Goal: Communication & Community: Connect with others

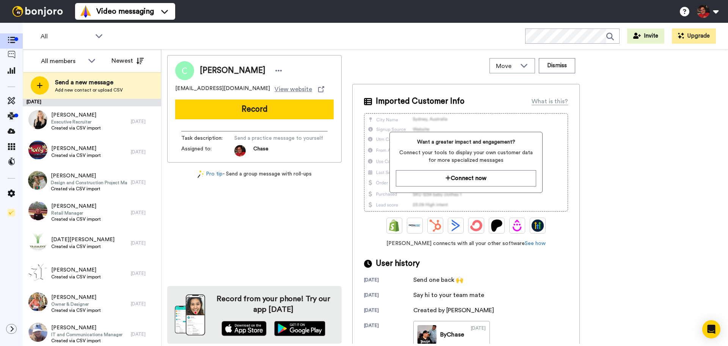
click at [255, 71] on div "Chase Stager" at bounding box center [242, 70] width 85 height 11
click at [275, 70] on icon at bounding box center [278, 71] width 7 height 8
click at [280, 112] on li "Dismiss" at bounding box center [282, 115] width 55 height 11
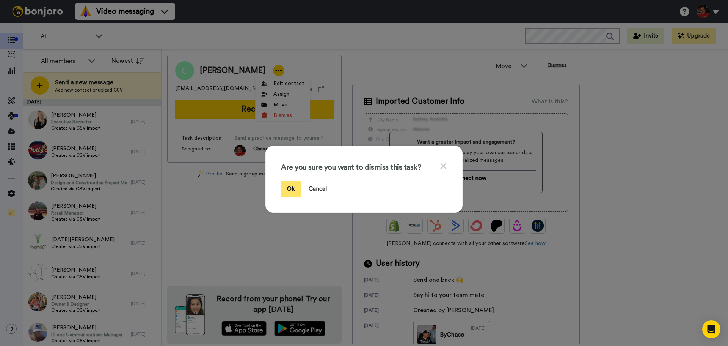
click at [287, 189] on button "Ok" at bounding box center [291, 189] width 20 height 16
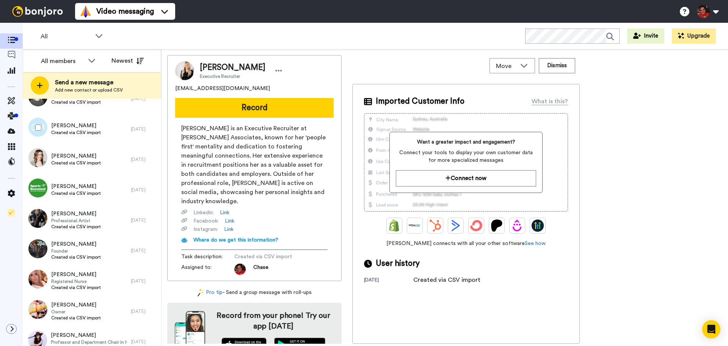
scroll to position [303, 0]
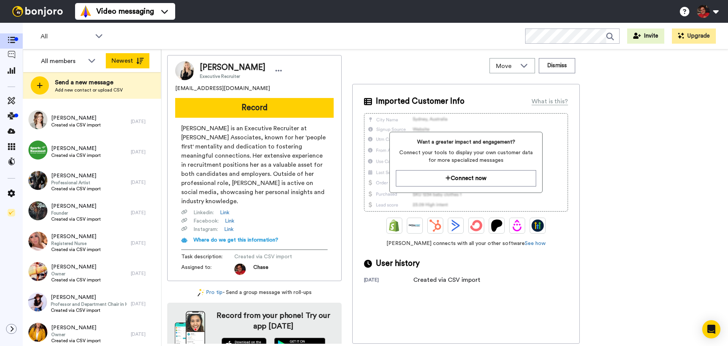
click at [139, 63] on icon at bounding box center [140, 61] width 8 height 6
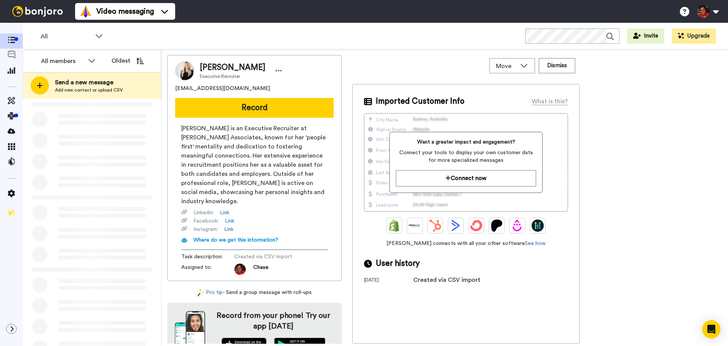
scroll to position [0, 0]
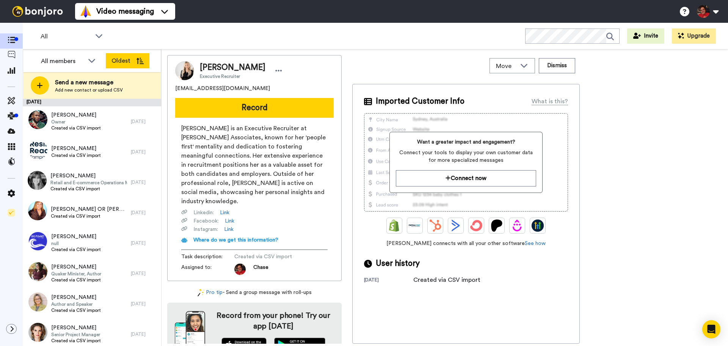
click at [112, 59] on button "Oldest" at bounding box center [128, 60] width 44 height 15
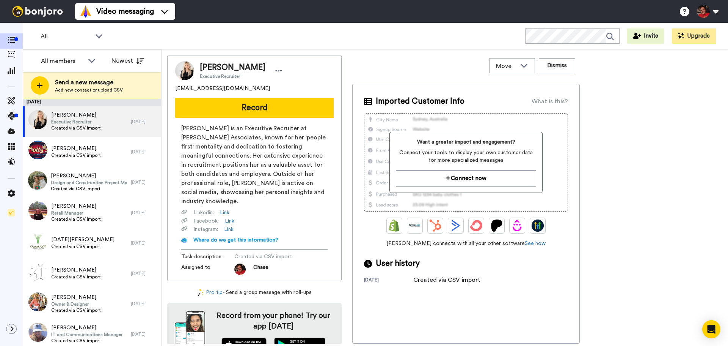
click at [112, 59] on button "Newest" at bounding box center [128, 60] width 44 height 15
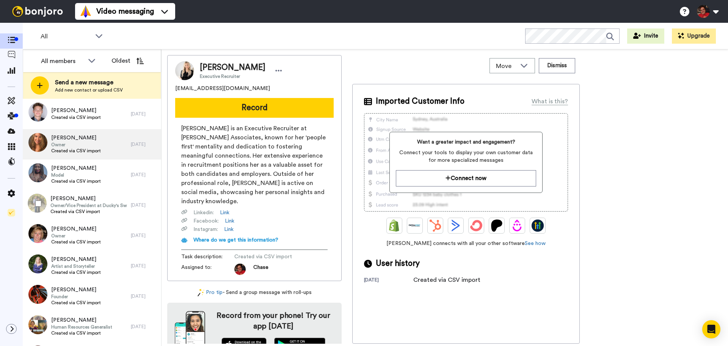
scroll to position [531, 0]
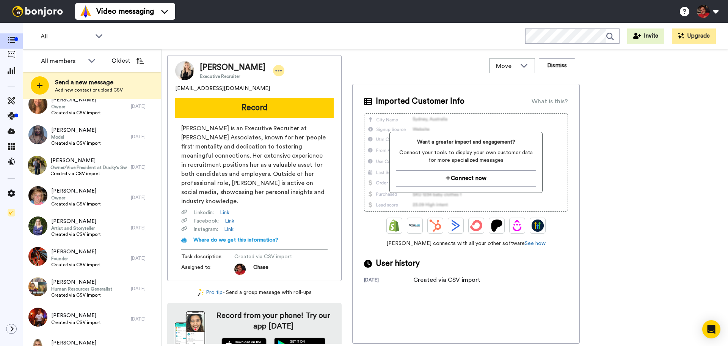
click at [275, 70] on icon at bounding box center [278, 71] width 7 height 8
click at [426, 64] on div "Move WORKSPACES View all Default Task List + Add a new workspace Dismiss" at bounding box center [466, 65] width 228 height 21
click at [559, 69] on button "Dismiss" at bounding box center [557, 65] width 36 height 15
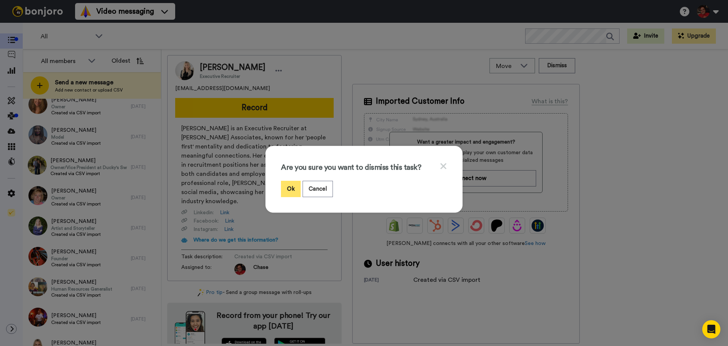
click at [286, 192] on button "Ok" at bounding box center [291, 189] width 20 height 16
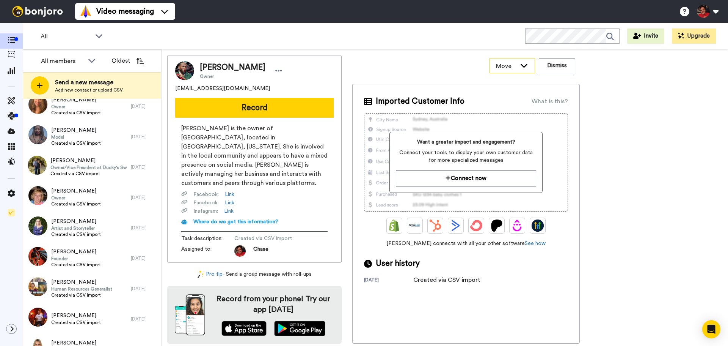
click at [530, 67] on div "Move" at bounding box center [512, 65] width 45 height 14
click at [653, 107] on div "MYNETTE ECKER Owner mynette.beachscene@gmail.com Record Mynette Ecker is the ow…" at bounding box center [444, 199] width 555 height 288
click at [10, 100] on icon at bounding box center [12, 101] width 8 height 8
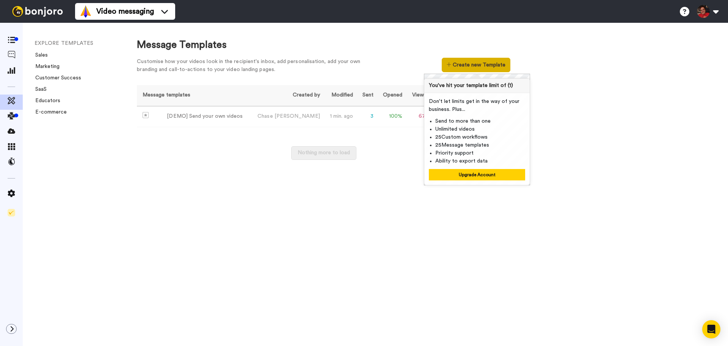
click at [462, 66] on button "Create new Template" at bounding box center [476, 65] width 69 height 14
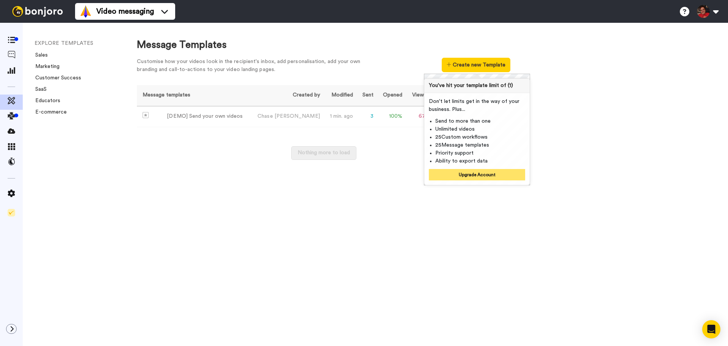
click at [470, 174] on button "Upgrade Account" at bounding box center [477, 174] width 96 height 11
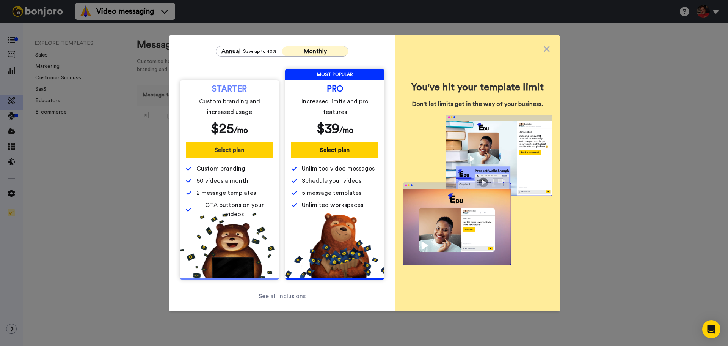
click at [230, 151] on button "Select plan" at bounding box center [229, 150] width 87 height 16
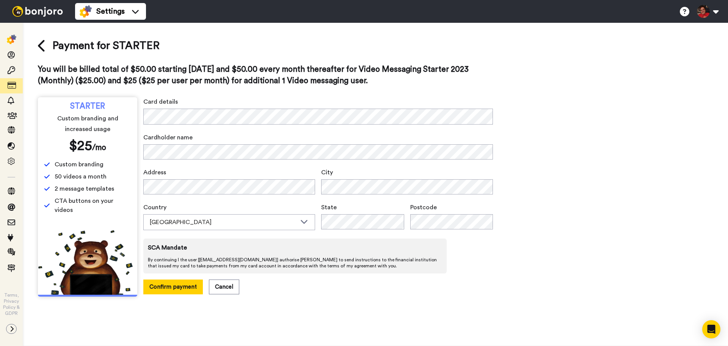
click at [183, 132] on div "Card details Cardholder name Address City Country Australia Australia United Ki…" at bounding box center [318, 195] width 350 height 197
click at [207, 222] on div "[GEOGRAPHIC_DATA]" at bounding box center [223, 221] width 147 height 9
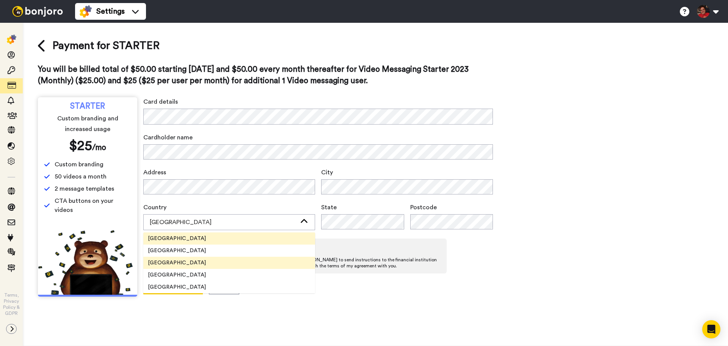
click at [193, 263] on li "United States" at bounding box center [229, 262] width 172 height 12
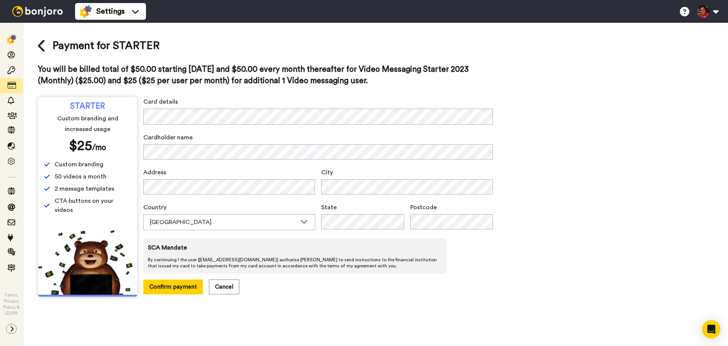
click at [254, 206] on span "Country" at bounding box center [229, 207] width 172 height 9
click at [41, 46] on icon at bounding box center [42, 45] width 8 height 13
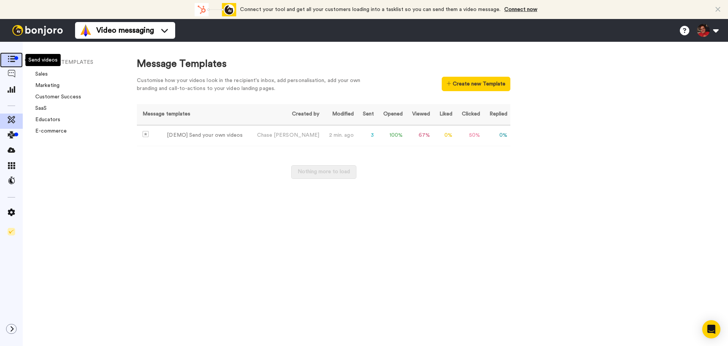
click at [14, 59] on div at bounding box center [16, 58] width 4 height 4
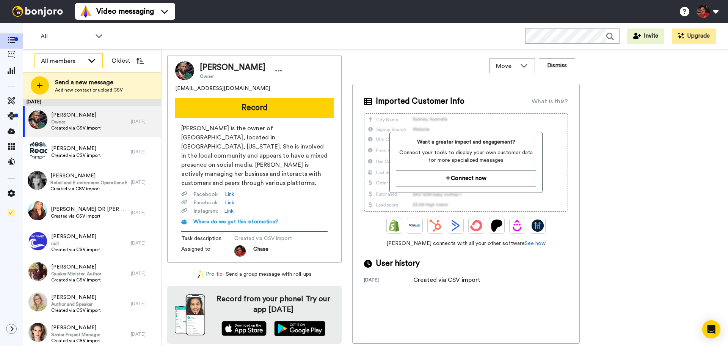
click at [75, 64] on div "All members" at bounding box center [62, 61] width 43 height 9
click at [69, 90] on span "[PERSON_NAME]" at bounding box center [62, 90] width 54 height 8
click at [84, 64] on div "[PERSON_NAME]" at bounding box center [62, 61] width 43 height 9
click at [66, 100] on span "[PERSON_NAME]" at bounding box center [62, 102] width 54 height 8
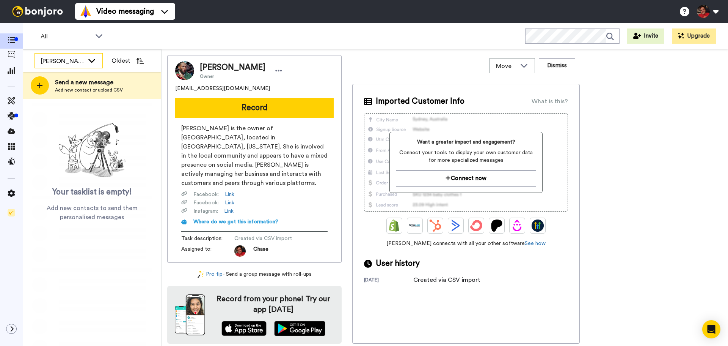
click at [81, 60] on div "[PERSON_NAME]" at bounding box center [62, 61] width 43 height 9
click at [73, 78] on span "All members" at bounding box center [54, 78] width 39 height 8
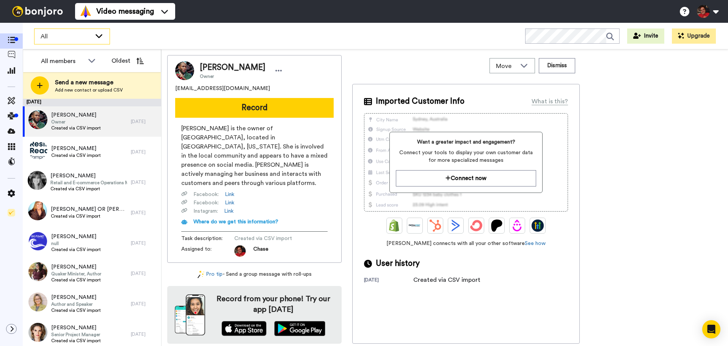
click at [86, 38] on span "All" at bounding box center [66, 36] width 51 height 9
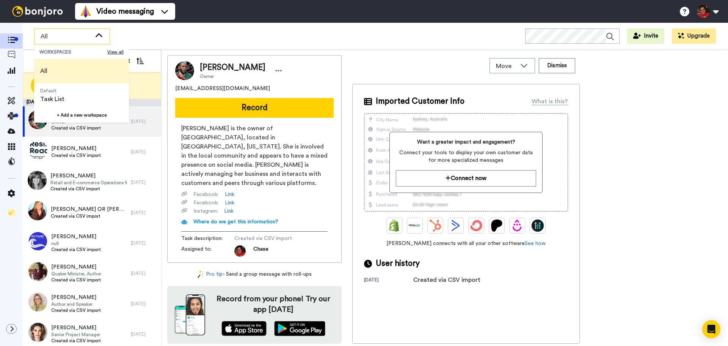
click at [86, 38] on span "All" at bounding box center [66, 36] width 51 height 9
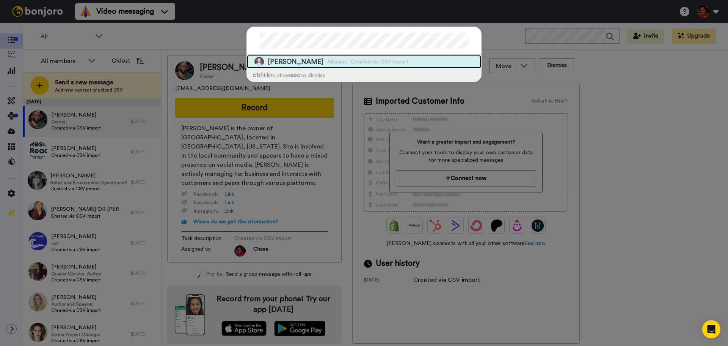
click at [366, 64] on span "Created via CSV import" at bounding box center [380, 62] width 58 height 8
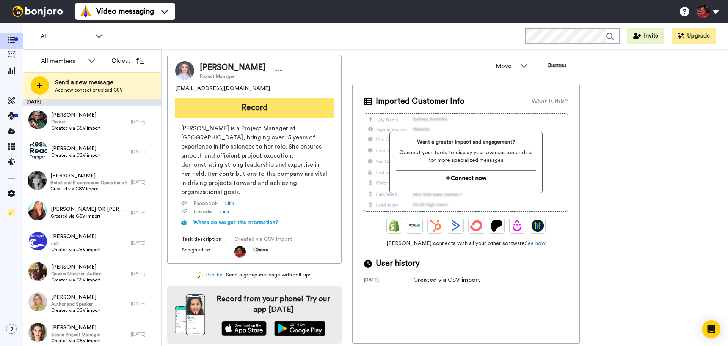
click at [264, 109] on button "Record" at bounding box center [254, 108] width 159 height 20
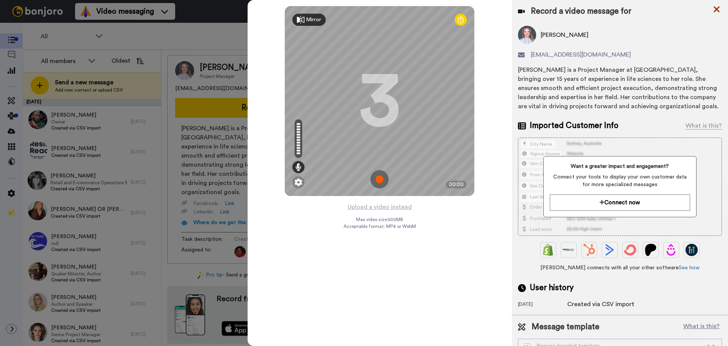
click at [714, 9] on icon at bounding box center [717, 9] width 8 height 9
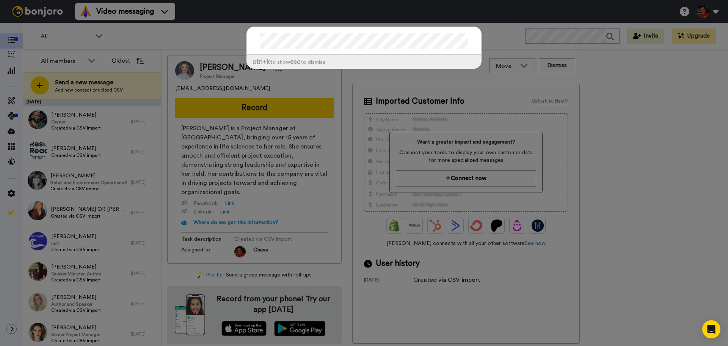
click at [199, 37] on div "ctrl +k to show esc to dismiss" at bounding box center [364, 173] width 728 height 346
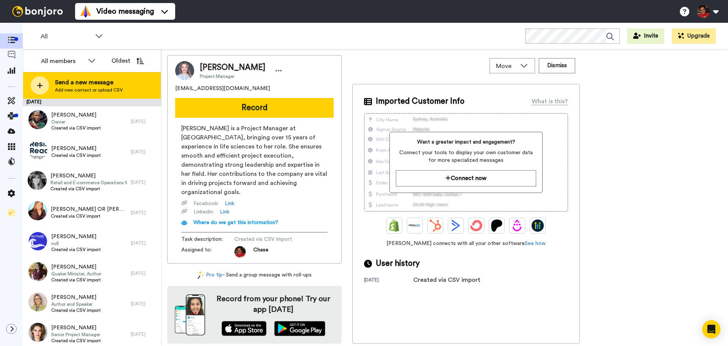
click at [70, 84] on span "Send a new message" at bounding box center [89, 82] width 68 height 9
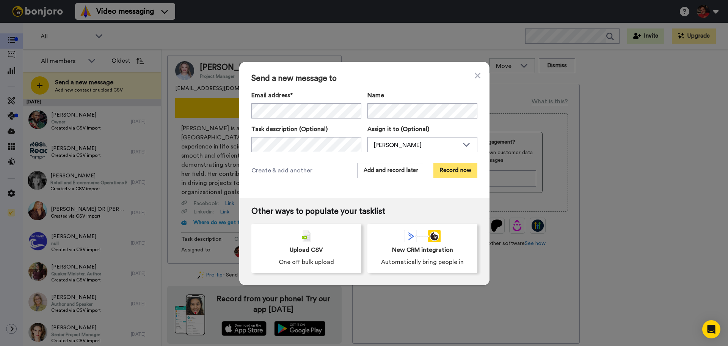
click at [448, 170] on button "Record now" at bounding box center [456, 170] width 44 height 15
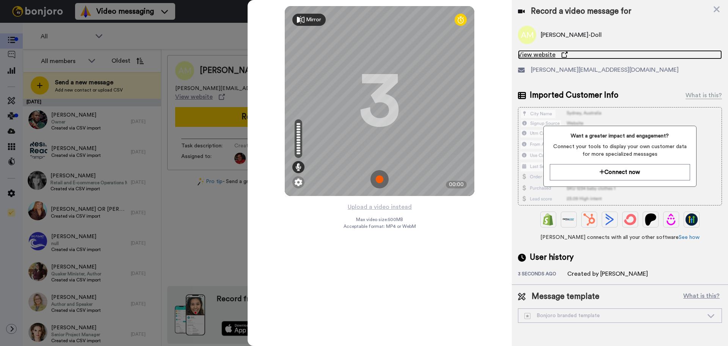
click at [682, 53] on link "View website" at bounding box center [620, 54] width 204 height 9
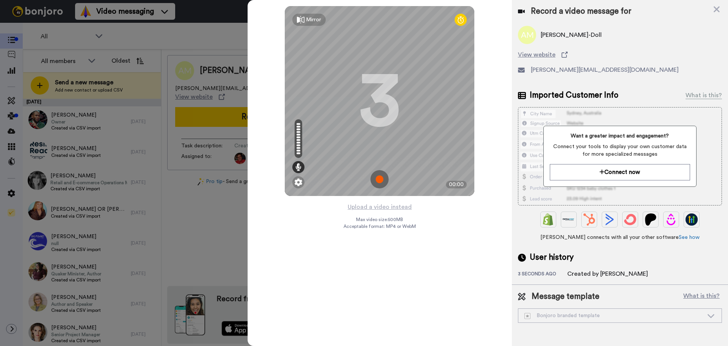
click at [307, 16] on div "Mirror" at bounding box center [313, 20] width 15 height 8
click at [313, 16] on div "Mirrored" at bounding box center [316, 20] width 21 height 8
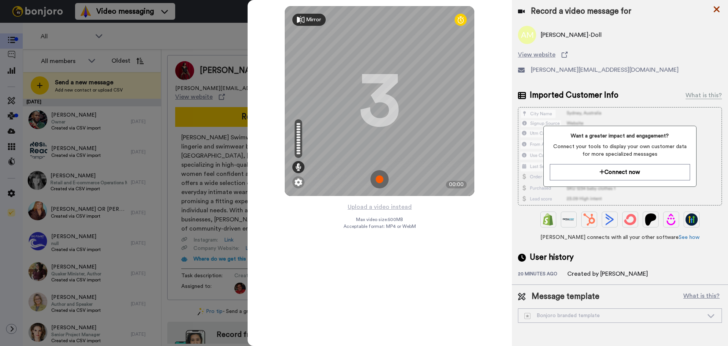
click at [715, 11] on icon at bounding box center [717, 9] width 6 height 6
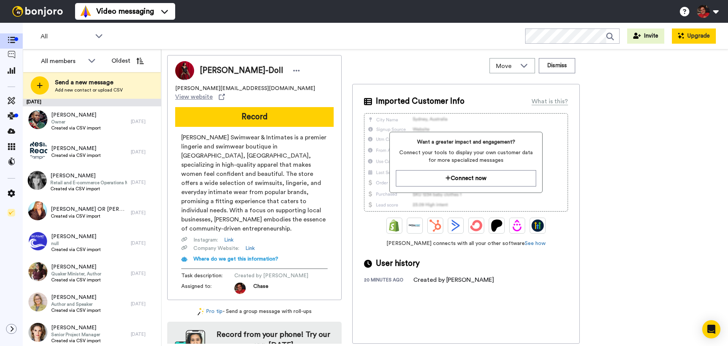
click at [697, 38] on button "Upgrade" at bounding box center [694, 35] width 44 height 15
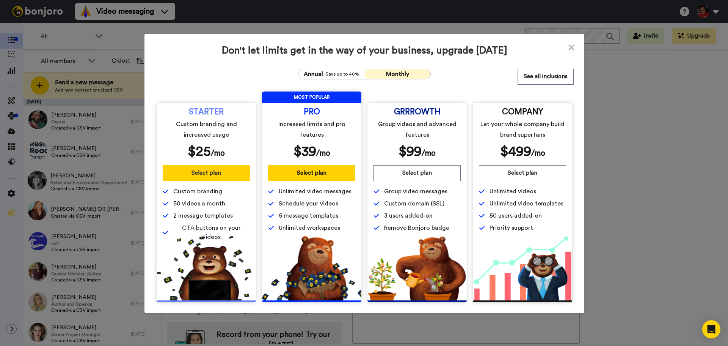
click at [214, 172] on button "Select plan" at bounding box center [206, 173] width 87 height 16
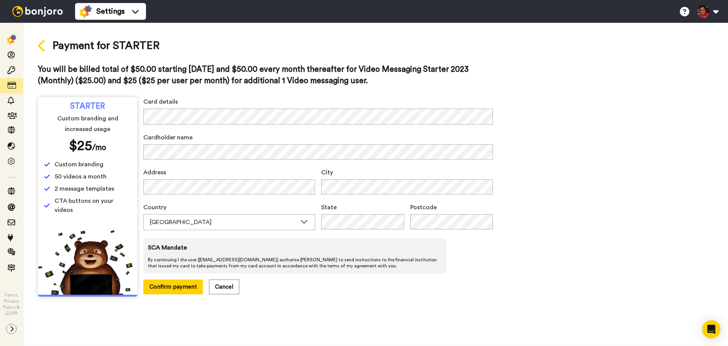
click at [41, 46] on icon at bounding box center [42, 45] width 8 height 13
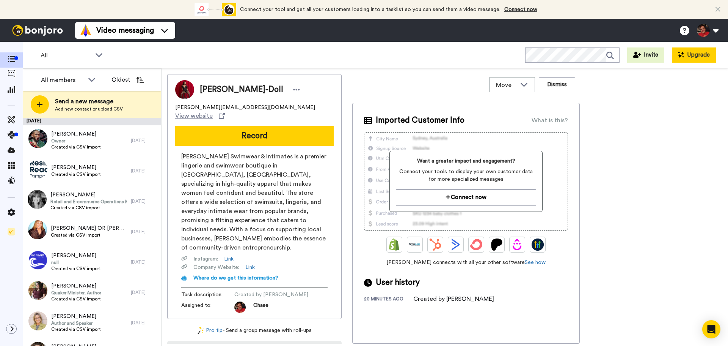
click at [709, 58] on button "Upgrade" at bounding box center [694, 54] width 44 height 15
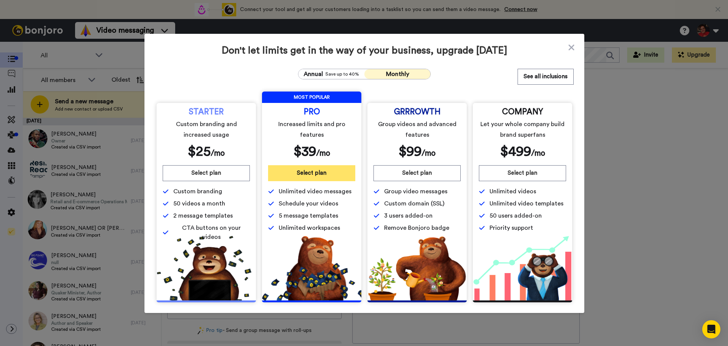
click at [333, 174] on button "Select plan" at bounding box center [311, 173] width 87 height 16
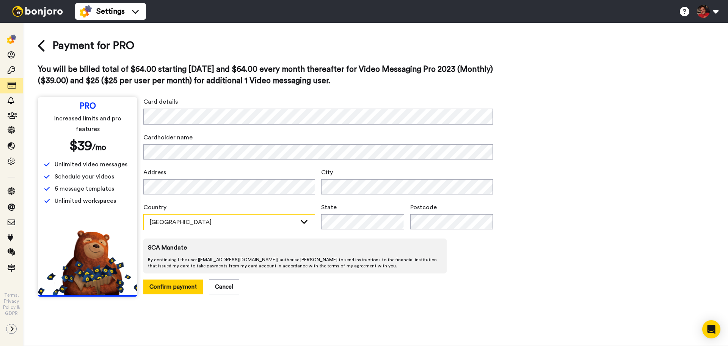
click at [274, 222] on div "[GEOGRAPHIC_DATA]" at bounding box center [223, 221] width 147 height 9
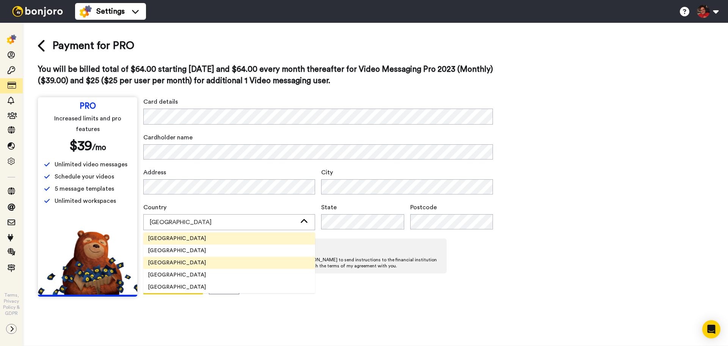
click at [197, 263] on li "[GEOGRAPHIC_DATA]" at bounding box center [229, 262] width 172 height 12
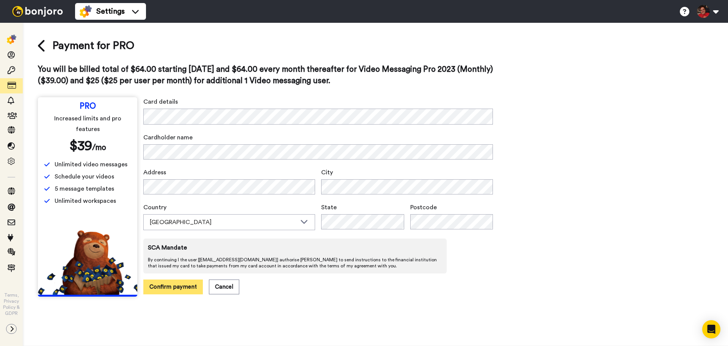
click at [176, 284] on button "Confirm payment" at bounding box center [173, 286] width 60 height 15
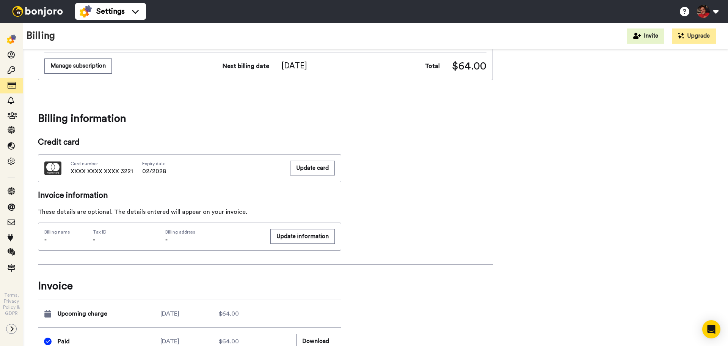
scroll to position [189, 0]
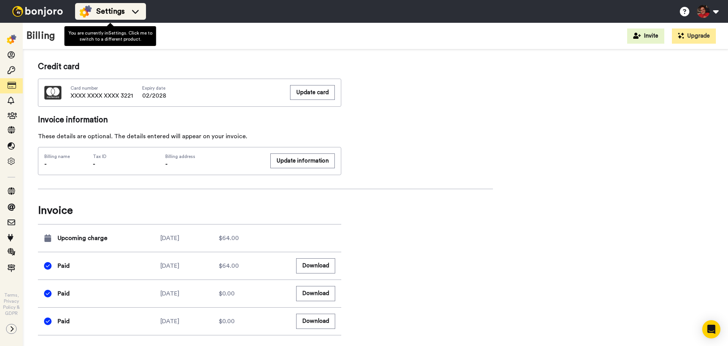
click at [99, 6] on span "Settings" at bounding box center [110, 11] width 28 height 11
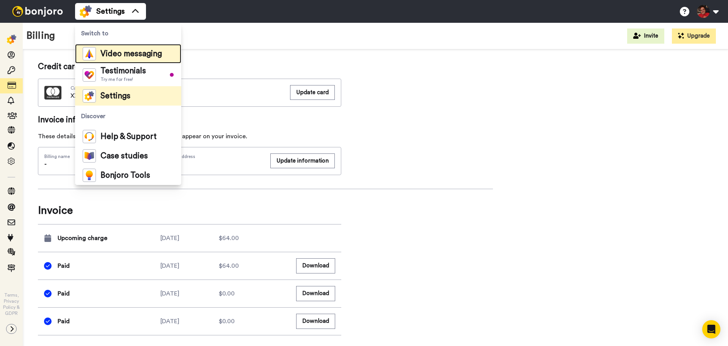
click at [104, 54] on span "Video messaging" at bounding box center [131, 54] width 61 height 8
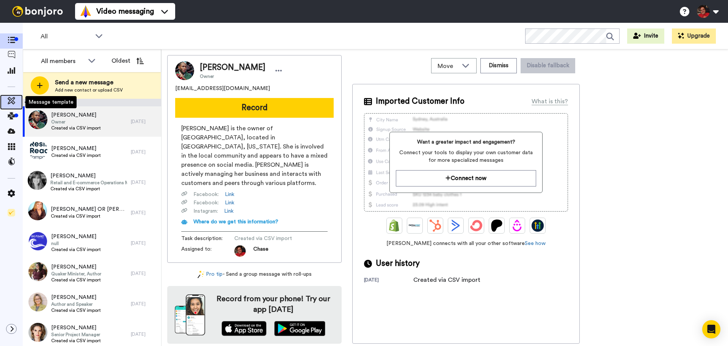
click at [14, 100] on icon at bounding box center [12, 101] width 8 height 8
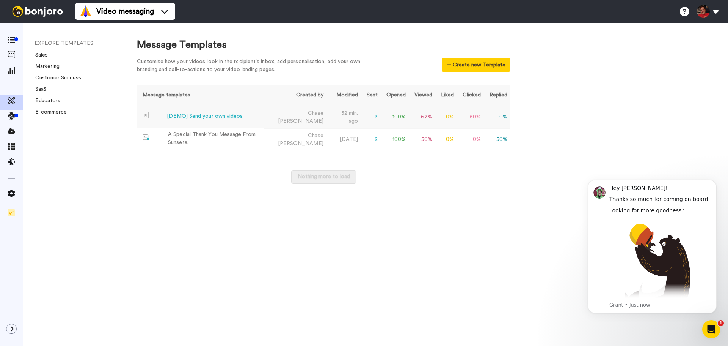
click at [264, 116] on td "[DEMO] Send your own videos" at bounding box center [200, 116] width 127 height 21
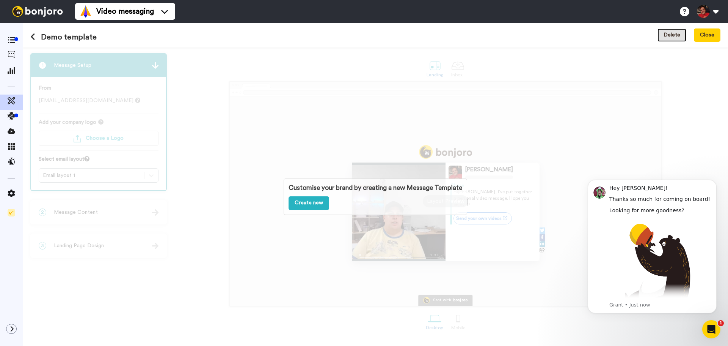
click at [677, 31] on button "Delete" at bounding box center [672, 35] width 29 height 14
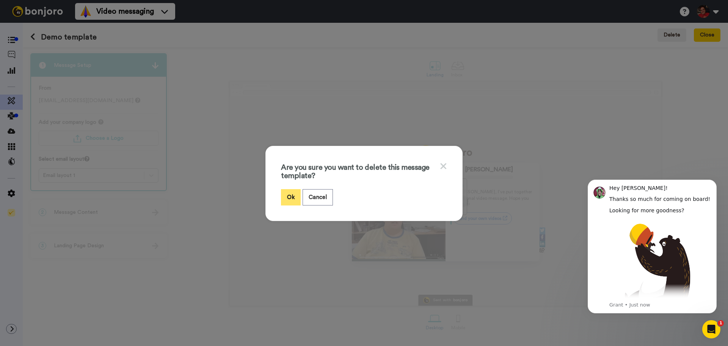
click at [287, 198] on button "Ok" at bounding box center [291, 197] width 20 height 16
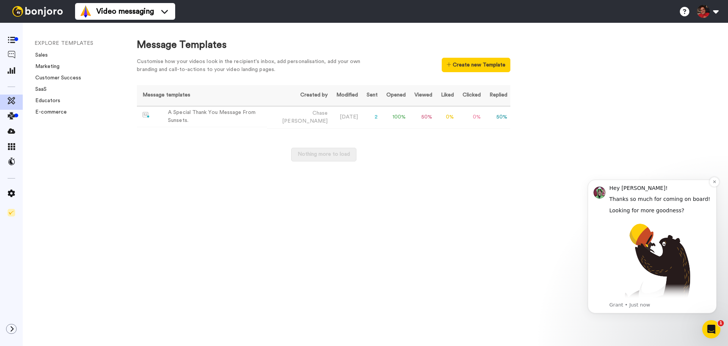
click at [663, 304] on p "Grant • Just now" at bounding box center [660, 304] width 102 height 7
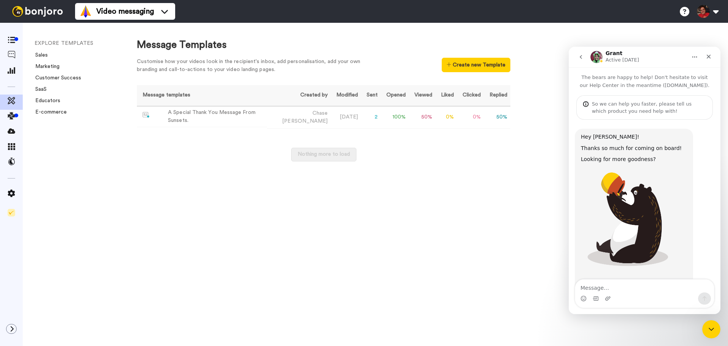
scroll to position [43, 0]
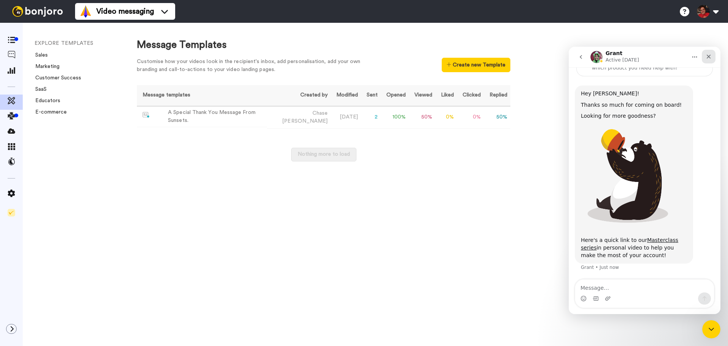
click at [706, 56] on icon "Close" at bounding box center [709, 56] width 6 height 6
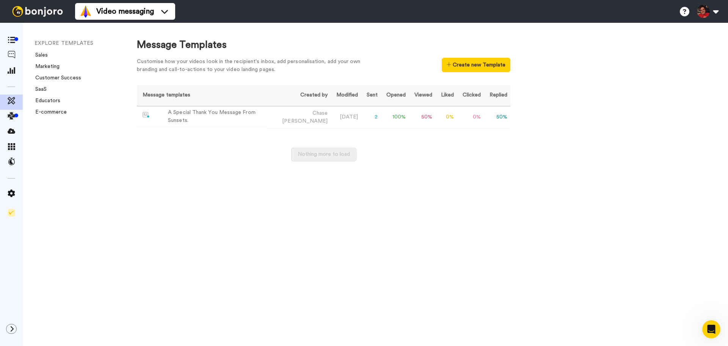
click at [371, 210] on div "Message Templates Customise how your videos look in the recipient's inbox, add …" at bounding box center [425, 184] width 606 height 323
click at [11, 40] on icon at bounding box center [12, 40] width 8 height 6
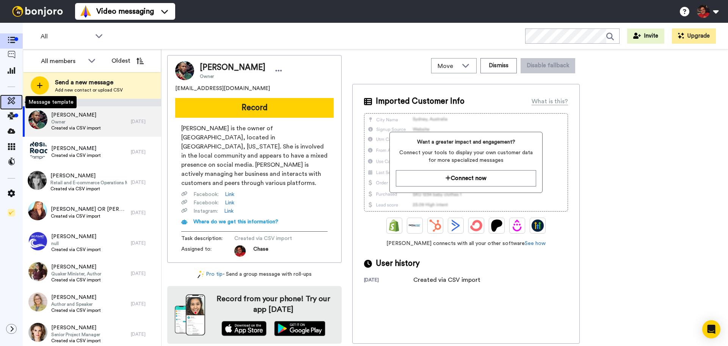
click at [14, 103] on icon at bounding box center [12, 101] width 8 height 8
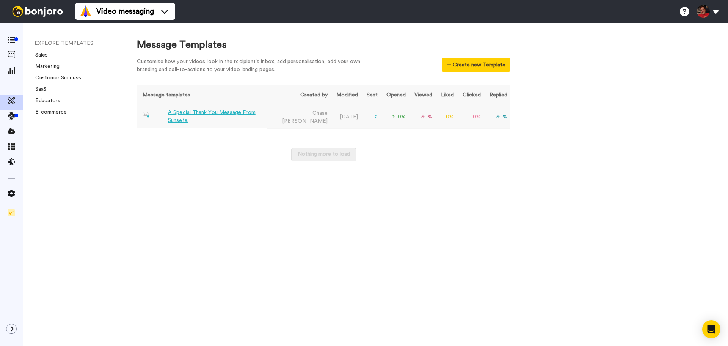
click at [198, 115] on div "A Special Thank You Message From Sunsets." at bounding box center [216, 116] width 96 height 16
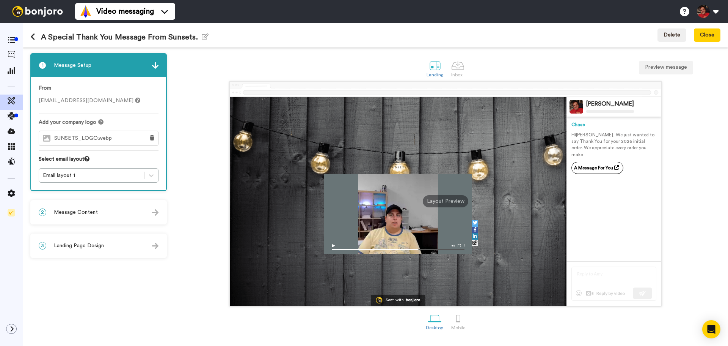
click at [101, 215] on div "2 Message Content" at bounding box center [98, 212] width 135 height 23
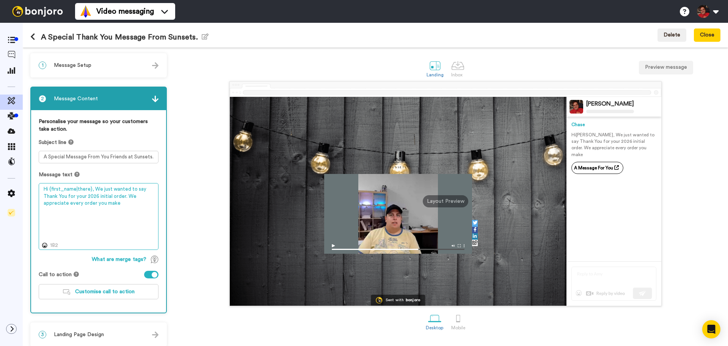
drag, startPoint x: 99, startPoint y: 198, endPoint x: 124, endPoint y: 198, distance: 25.0
click at [124, 198] on textarea "Hi {first_name|there}, We just wanted to say Thank You for your 2026 initial or…" at bounding box center [99, 216] width 120 height 67
type textarea "Hi {first_name|there}, We just wanted to say Thank You for your 2026 pre-book o…"
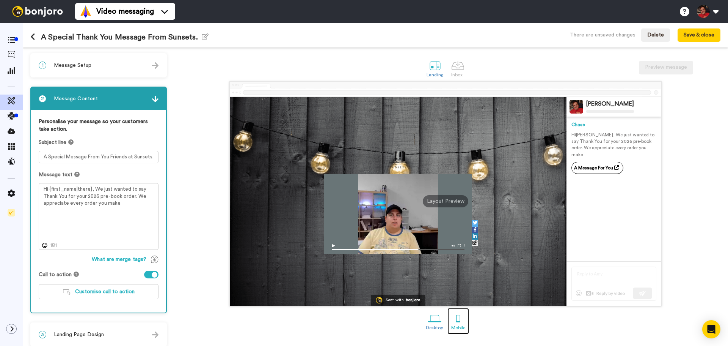
click at [457, 321] on div at bounding box center [458, 317] width 13 height 13
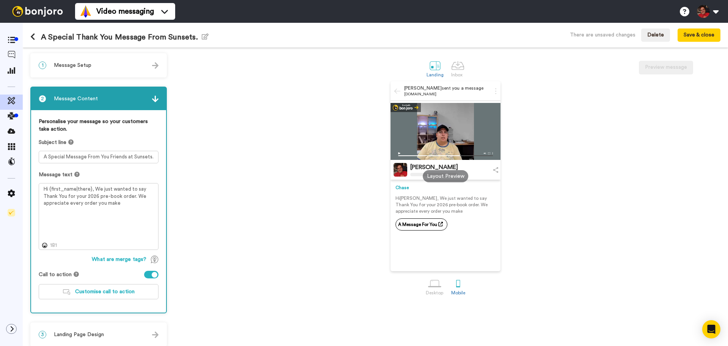
click at [156, 102] on div "2 Message Content" at bounding box center [98, 98] width 135 height 23
click at [155, 99] on img at bounding box center [155, 99] width 6 height 6
click at [94, 64] on div "1 Message Setup" at bounding box center [98, 65] width 135 height 23
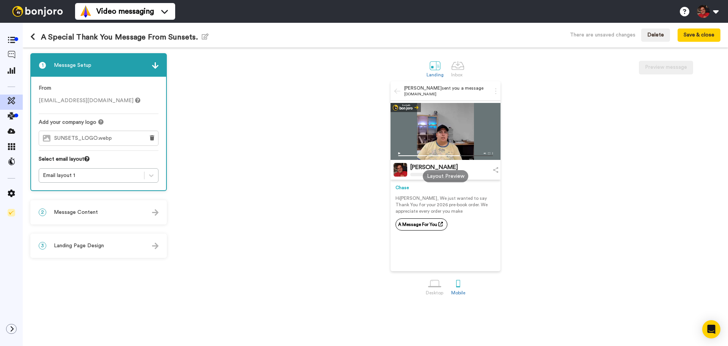
click at [115, 249] on div "3 Landing Page Design" at bounding box center [98, 245] width 135 height 23
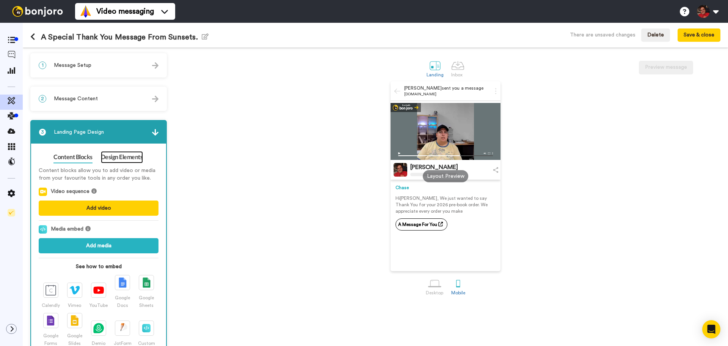
click at [115, 157] on link "Design Elements" at bounding box center [122, 157] width 42 height 12
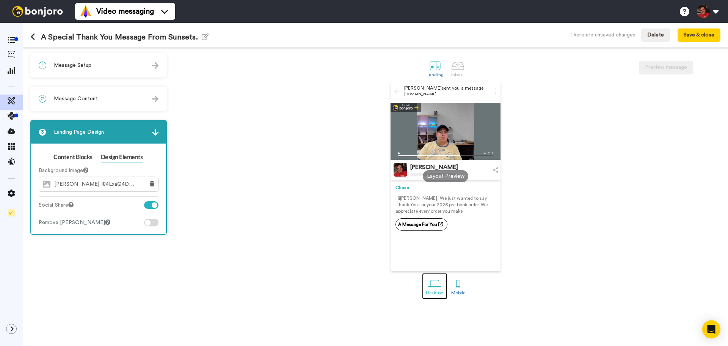
click at [433, 287] on div at bounding box center [434, 282] width 13 height 13
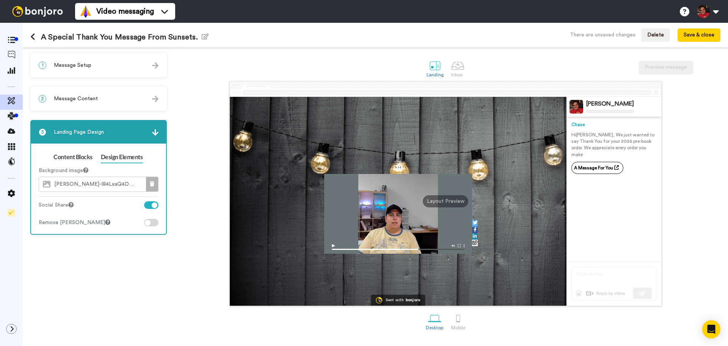
click at [150, 184] on icon at bounding box center [152, 183] width 5 height 5
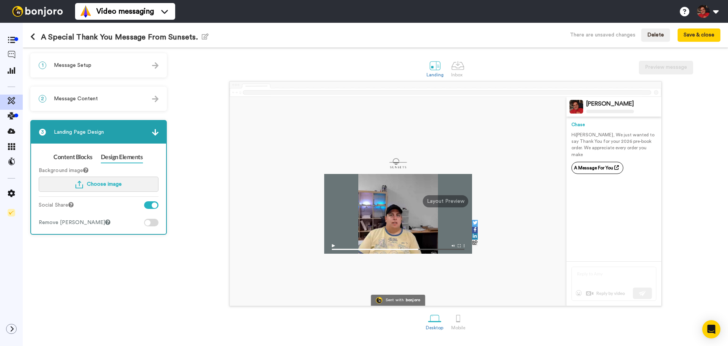
click at [111, 184] on span "Choose image" at bounding box center [104, 183] width 35 height 5
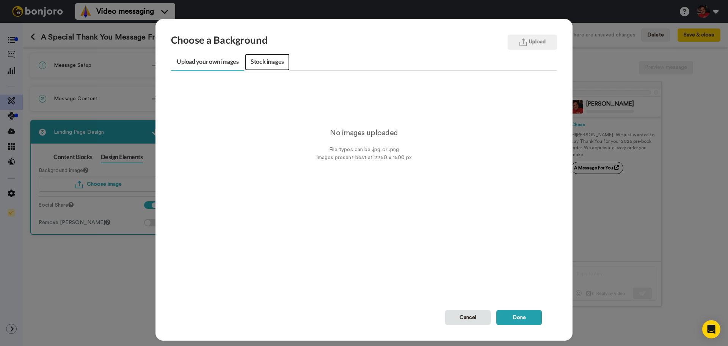
click at [263, 65] on link "Stock images" at bounding box center [267, 61] width 44 height 17
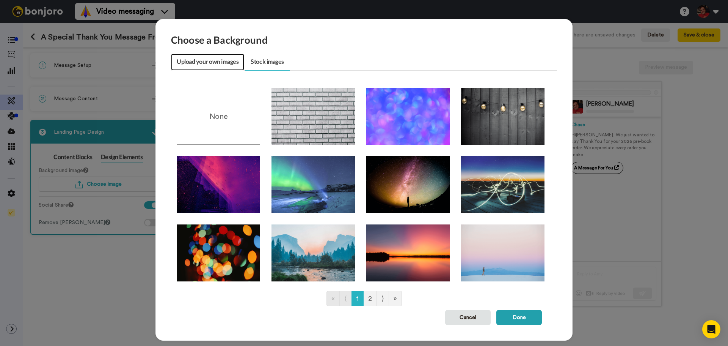
click at [221, 63] on link "Upload your own images" at bounding box center [207, 61] width 73 height 17
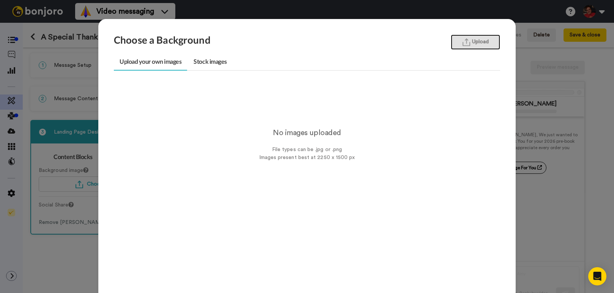
click at [481, 42] on button "Upload" at bounding box center [475, 42] width 49 height 15
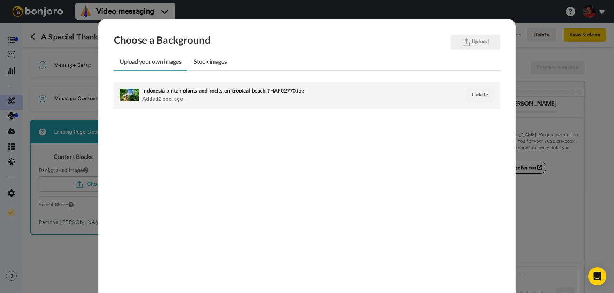
click at [204, 96] on div "indonesia-bintan-plants-and-rocks-on-tropical-beach-THAF02770.jpg Added 2 sec. …" at bounding box center [269, 95] width 255 height 19
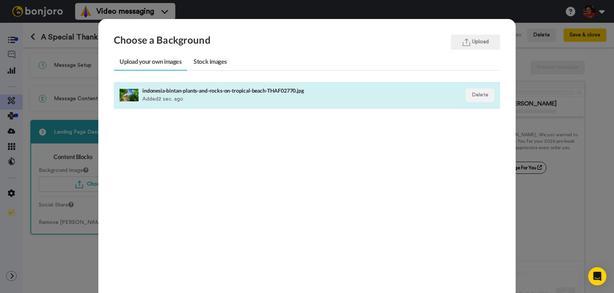
click at [128, 95] on div at bounding box center [128, 95] width 19 height 19
click at [63, 84] on div "Choose a Background Upload Upload your own images Stock images indonesia-bintan…" at bounding box center [307, 146] width 614 height 293
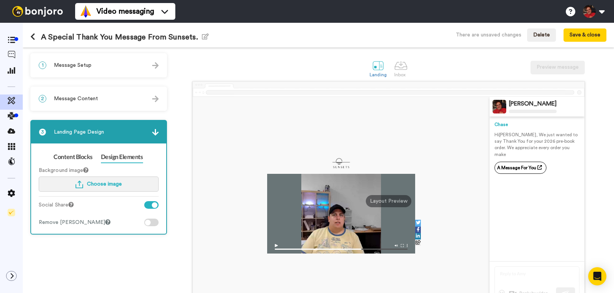
scroll to position [47, 0]
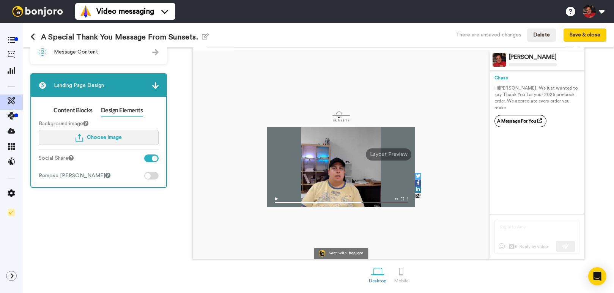
click at [109, 139] on span "Choose image" at bounding box center [104, 137] width 35 height 5
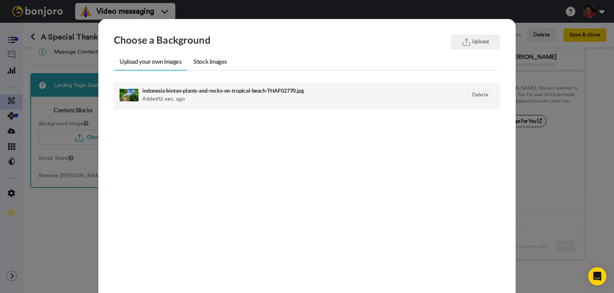
click at [130, 96] on div at bounding box center [128, 95] width 19 height 19
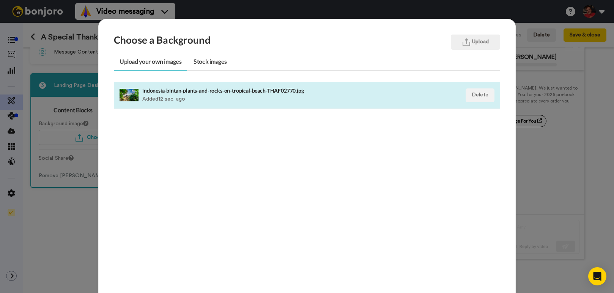
click at [123, 94] on div at bounding box center [128, 95] width 19 height 19
click at [123, 93] on div at bounding box center [128, 95] width 19 height 19
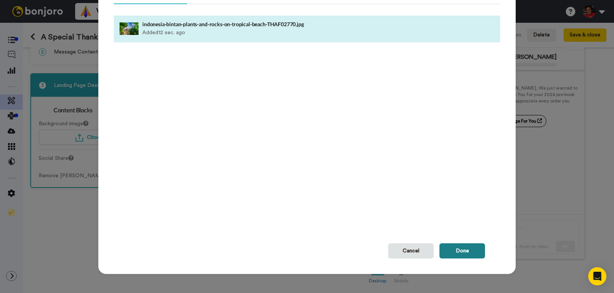
click at [457, 254] on button "Done" at bounding box center [462, 250] width 46 height 15
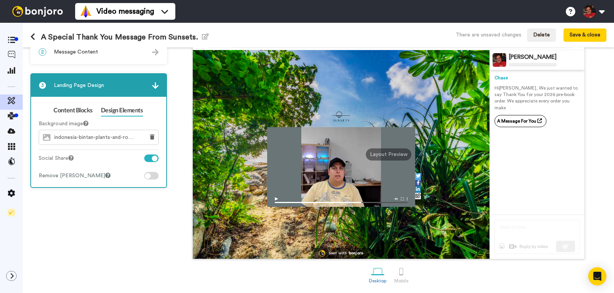
click at [154, 159] on div at bounding box center [155, 159] width 6 height 6
click at [70, 109] on link "Content Blocks" at bounding box center [72, 110] width 39 height 12
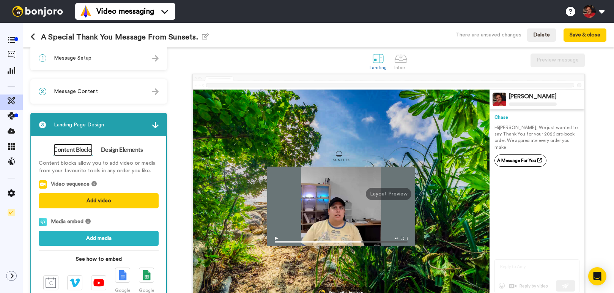
scroll to position [0, 0]
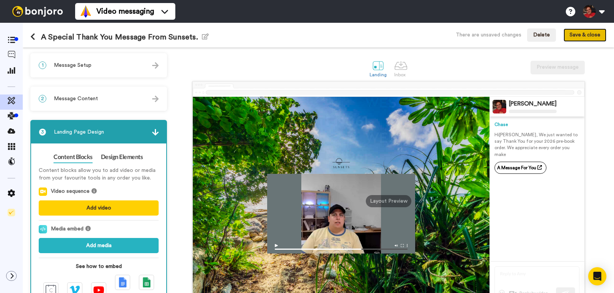
click at [593, 37] on button "Save & close" at bounding box center [584, 35] width 43 height 14
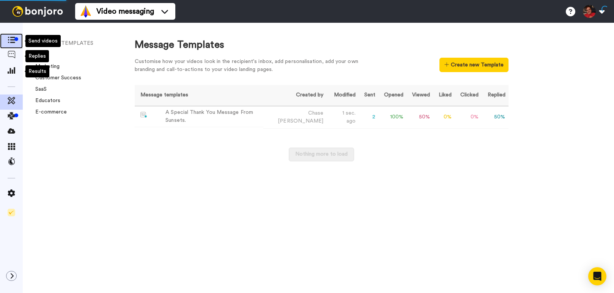
click at [11, 39] on icon at bounding box center [12, 40] width 8 height 6
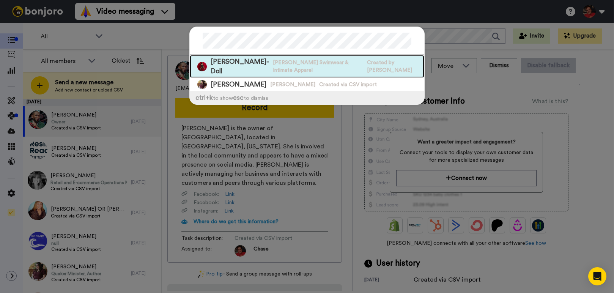
click at [313, 66] on span "[PERSON_NAME] Swimwear & Intimate Apparel" at bounding box center [318, 66] width 90 height 15
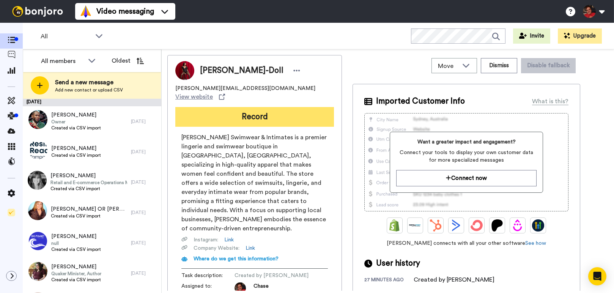
click at [304, 107] on button "Record" at bounding box center [254, 117] width 159 height 20
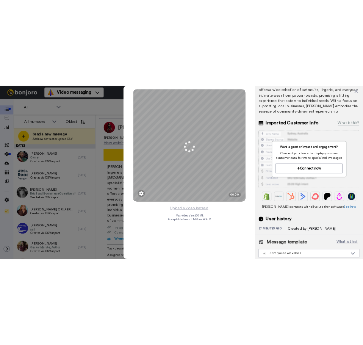
scroll to position [125, 0]
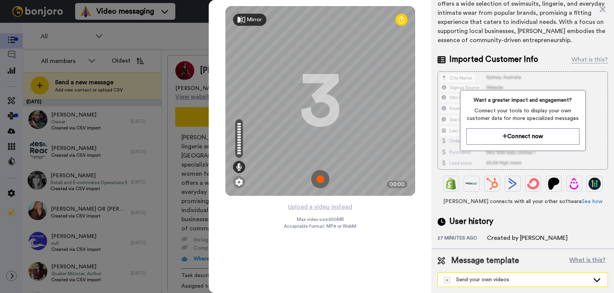
click at [500, 281] on div "Send your own videos" at bounding box center [516, 280] width 145 height 8
click at [504, 261] on div "A Special Thank You Message From Sunsets." at bounding box center [502, 263] width 121 height 8
click at [581, 33] on div "[PERSON_NAME] Swimwear & Intimates is a premier lingerie and swimwear boutique …" at bounding box center [522, 4] width 170 height 82
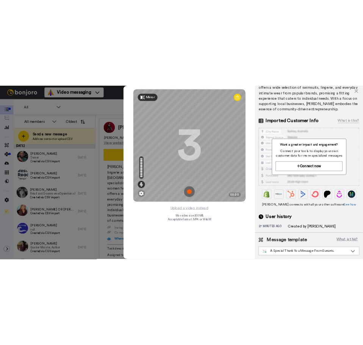
scroll to position [115, 0]
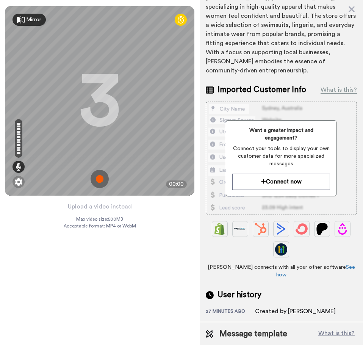
click at [101, 179] on img at bounding box center [100, 179] width 18 height 18
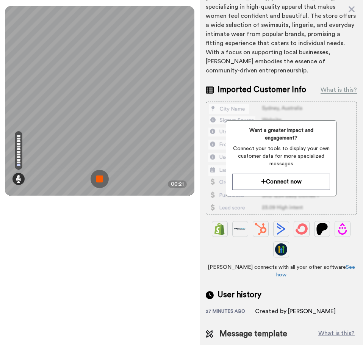
click at [101, 179] on img at bounding box center [100, 179] width 18 height 18
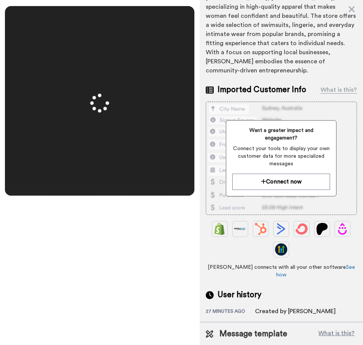
scroll to position [0, 0]
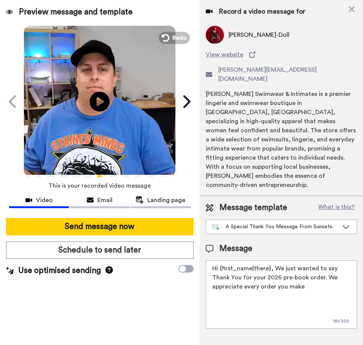
click at [101, 100] on icon "Play/Pause" at bounding box center [100, 101] width 20 height 36
click at [190, 100] on icon at bounding box center [186, 101] width 12 height 14
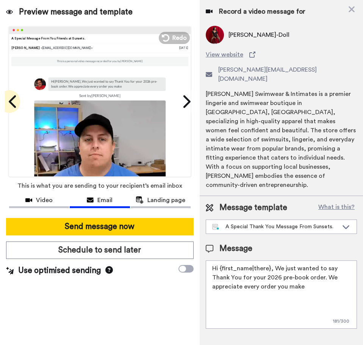
click at [16, 99] on icon at bounding box center [13, 101] width 12 height 14
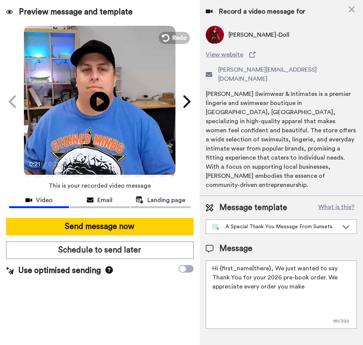
click at [97, 96] on icon at bounding box center [100, 101] width 20 height 20
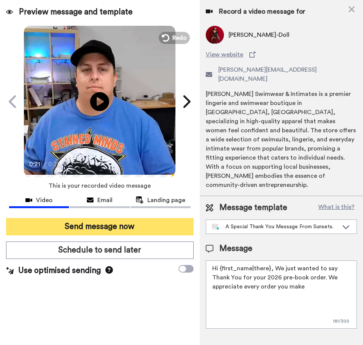
click at [110, 223] on button "Send message now" at bounding box center [100, 226] width 188 height 17
